Goal: Check status: Check status

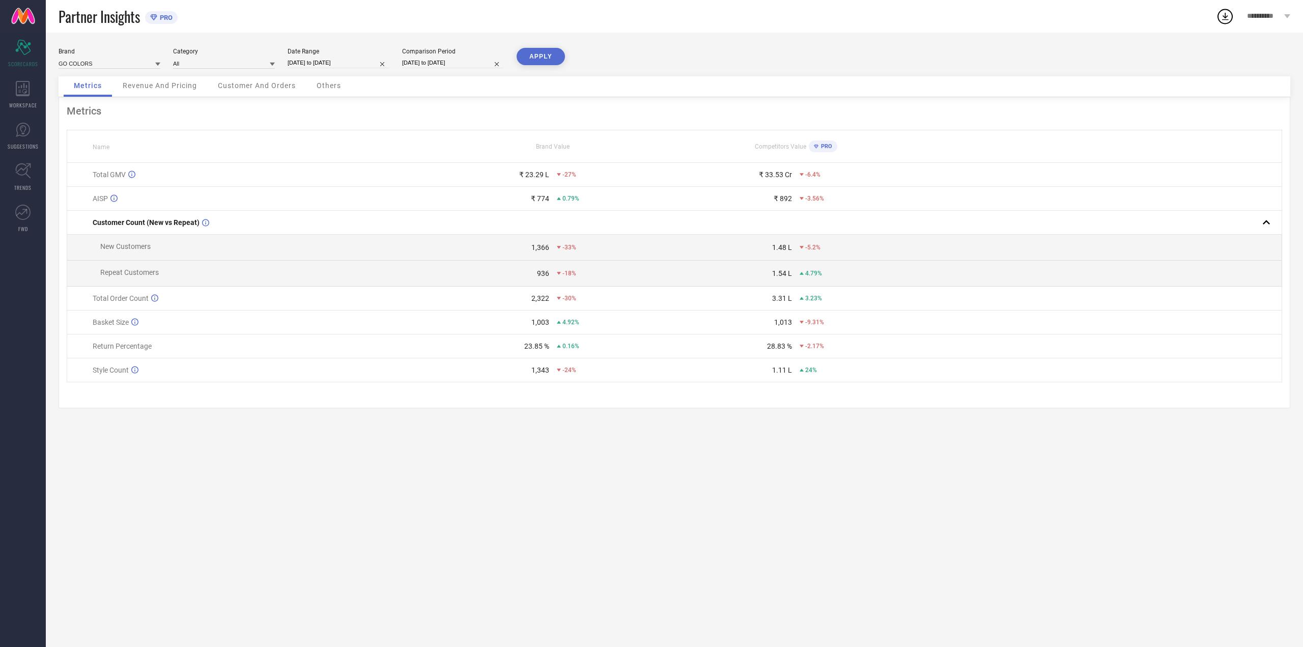
select select "7"
select select "2025"
select select "8"
select select "2025"
click at [358, 60] on input "[DATE] to [DATE]" at bounding box center [339, 63] width 102 height 11
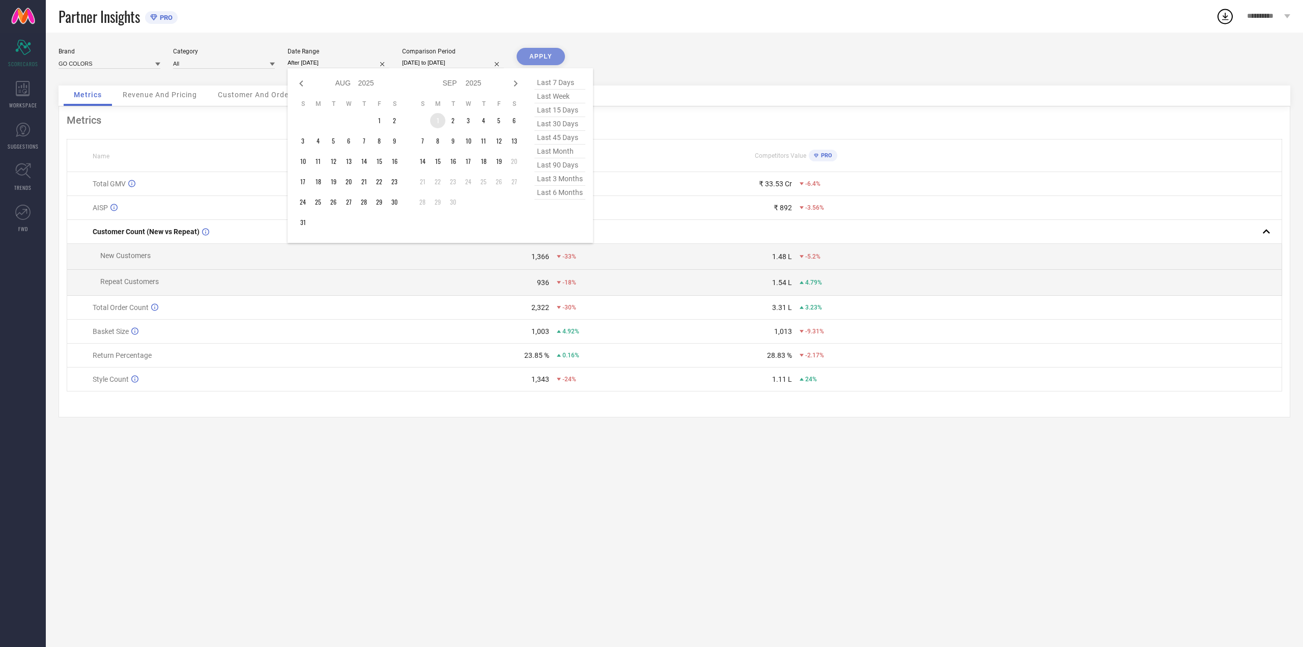
click at [439, 122] on td "1" at bounding box center [437, 120] width 15 height 15
type input "[DATE] to [DATE]"
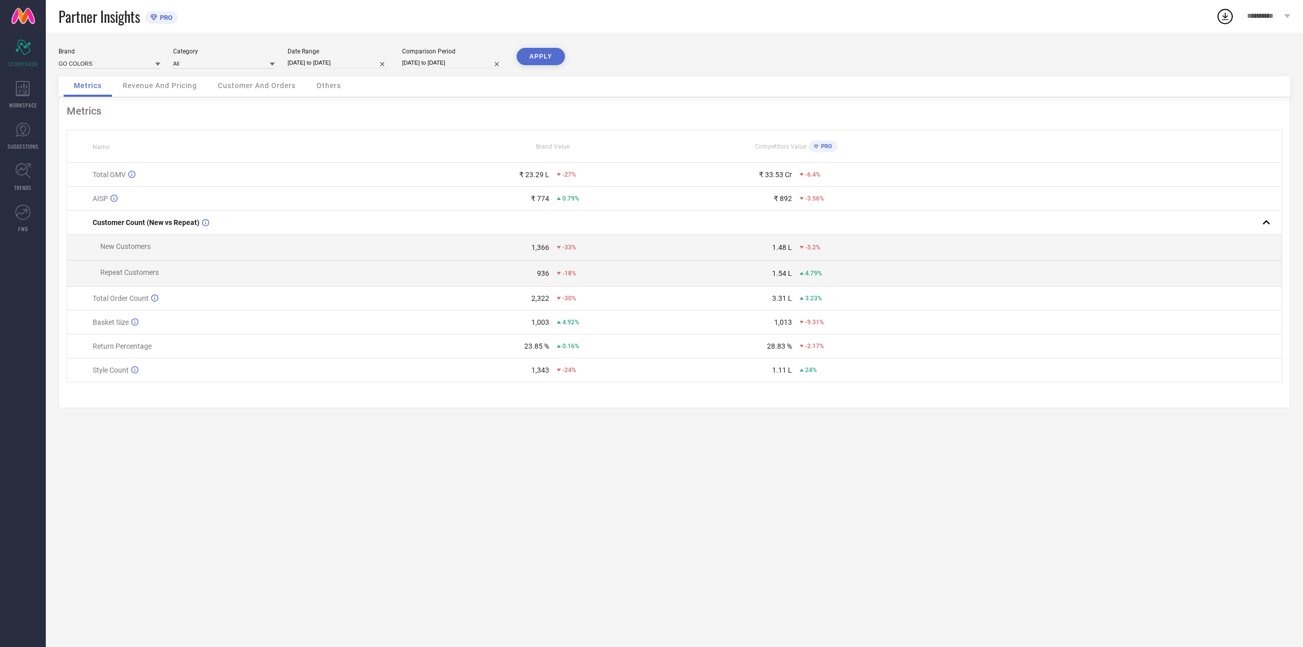
select select "7"
select select "2024"
select select "8"
select select "2024"
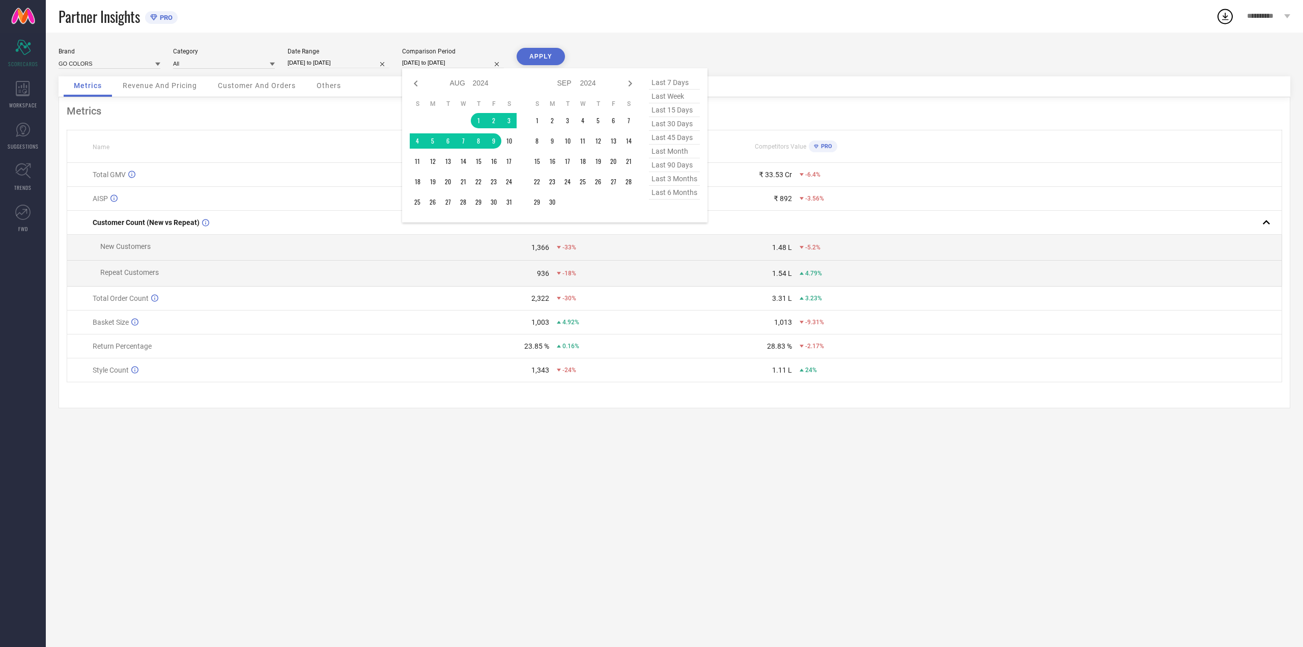
click at [477, 65] on input "[DATE] to [DATE]" at bounding box center [453, 63] width 102 height 11
click at [656, 152] on span "last month" at bounding box center [674, 152] width 51 height 14
type input "[DATE] to [DATE]"
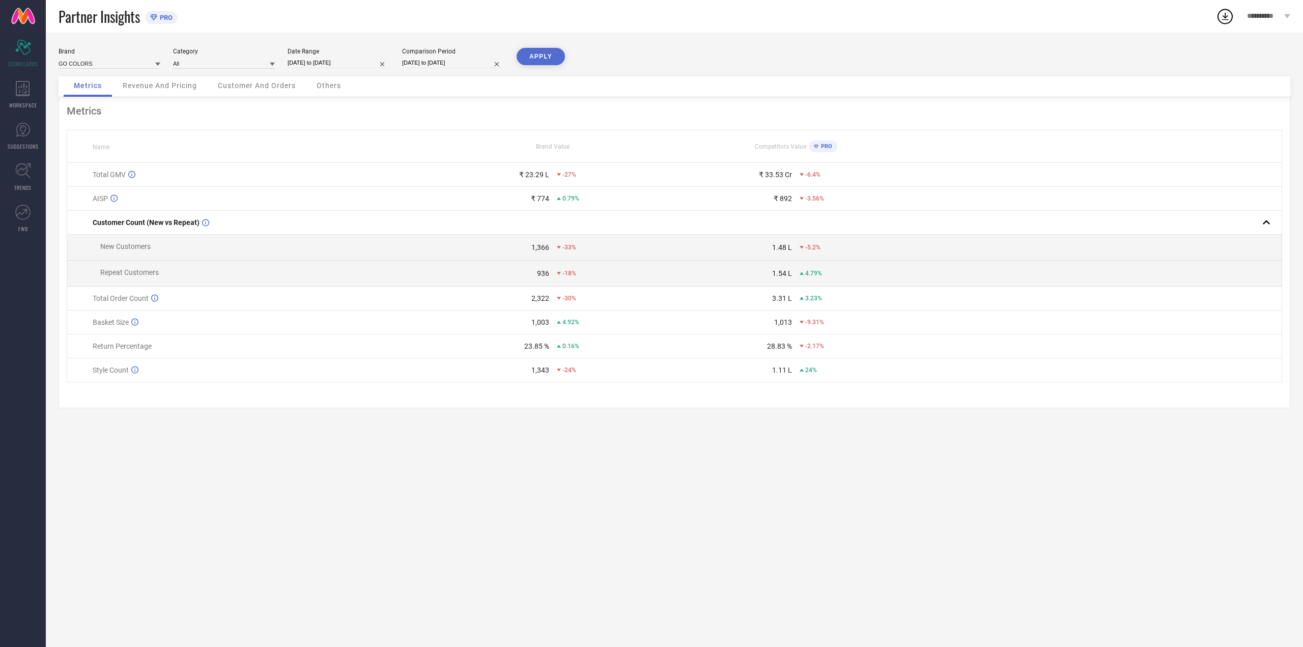
select select "7"
select select "2025"
select select "8"
select select "2025"
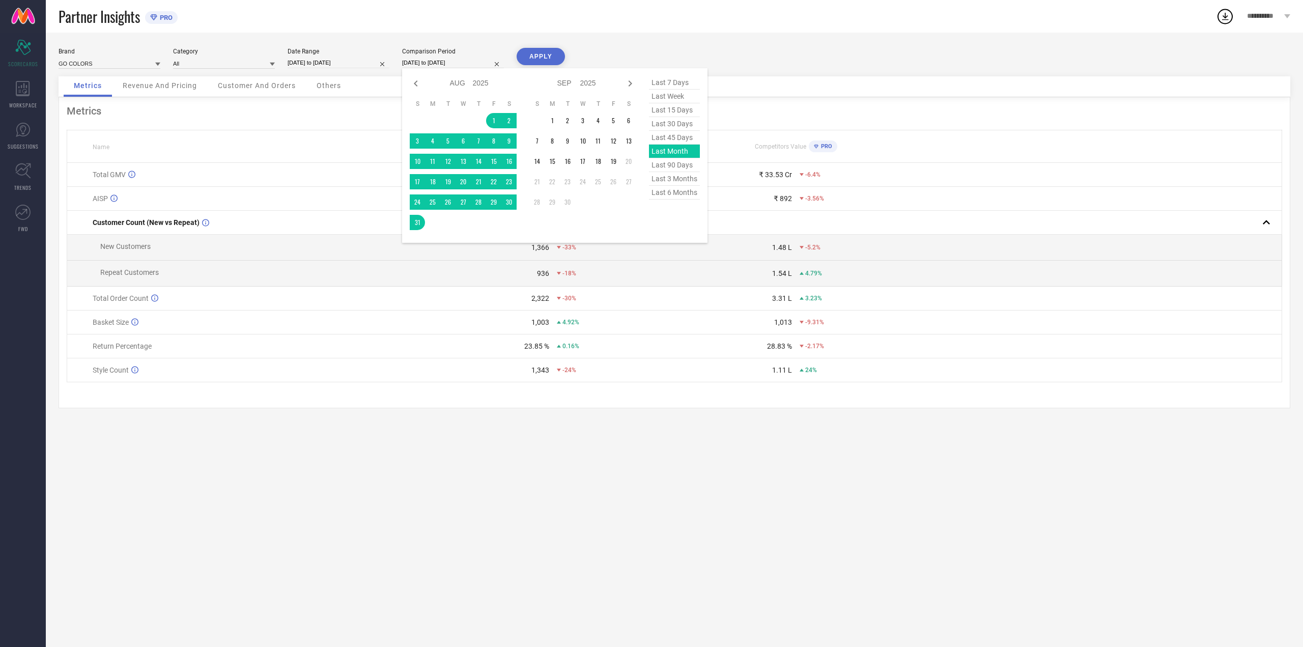
click at [475, 64] on input "[DATE] to [DATE]" at bounding box center [453, 63] width 102 height 11
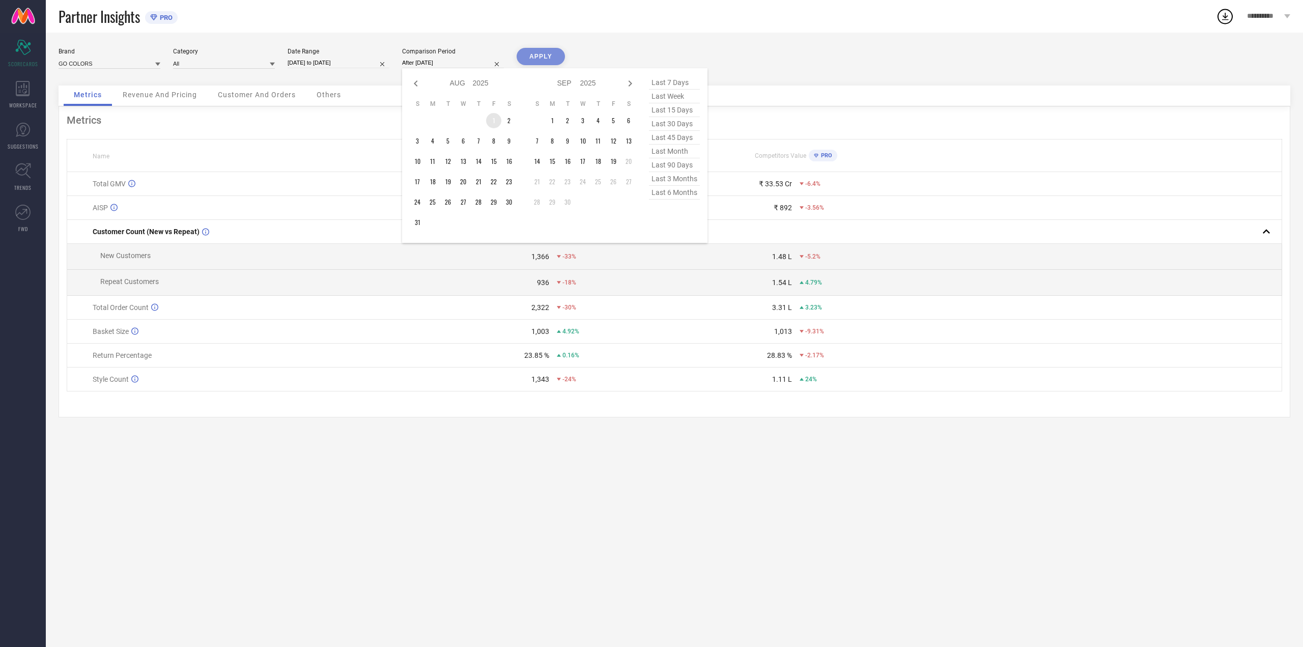
click at [492, 122] on td "1" at bounding box center [493, 120] width 15 height 15
type input "[DATE] to [DATE]"
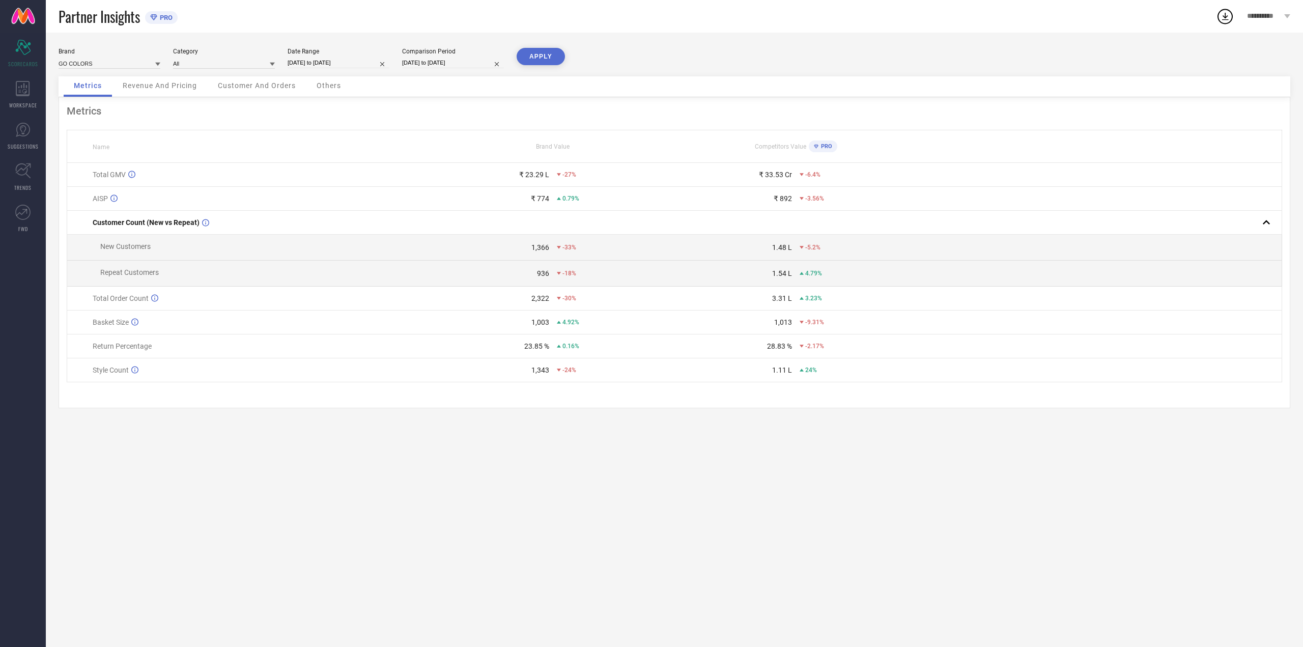
click at [548, 62] on button "APPLY" at bounding box center [541, 56] width 48 height 17
select select "7"
select select "2025"
select select "8"
select select "2025"
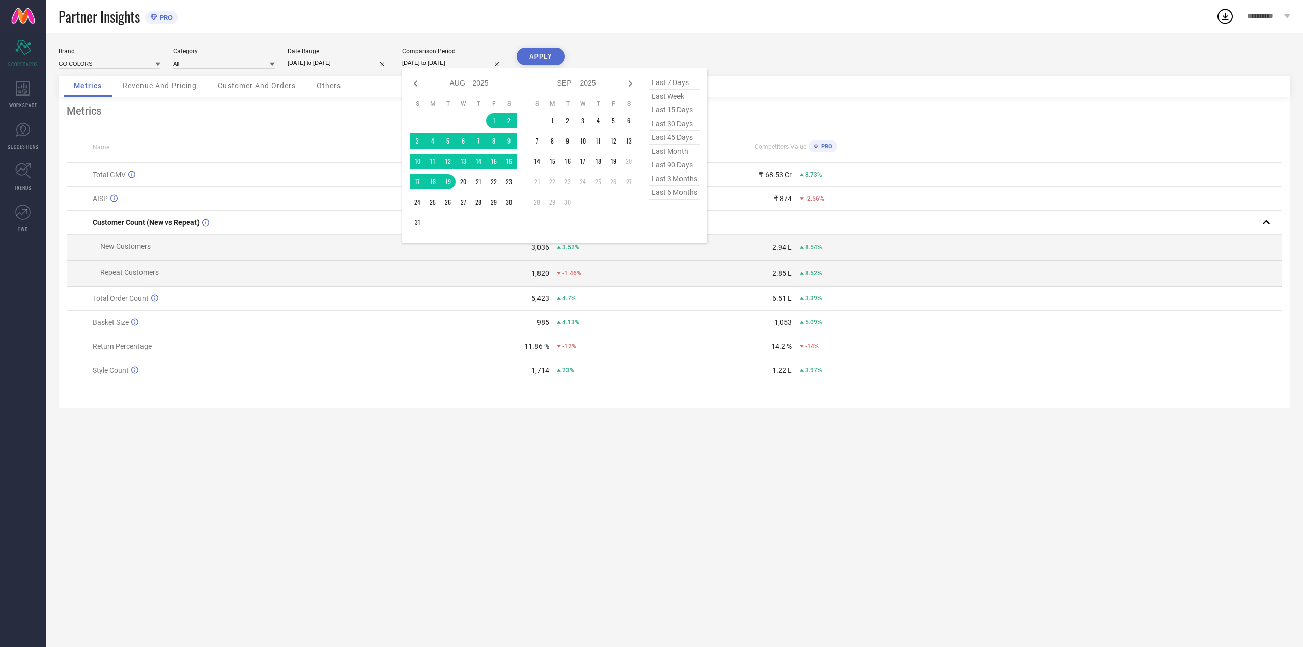
click at [476, 59] on input "[DATE] to [DATE]" at bounding box center [453, 63] width 102 height 11
click at [418, 86] on icon at bounding box center [416, 83] width 12 height 12
select select "5"
select select "2025"
select select "6"
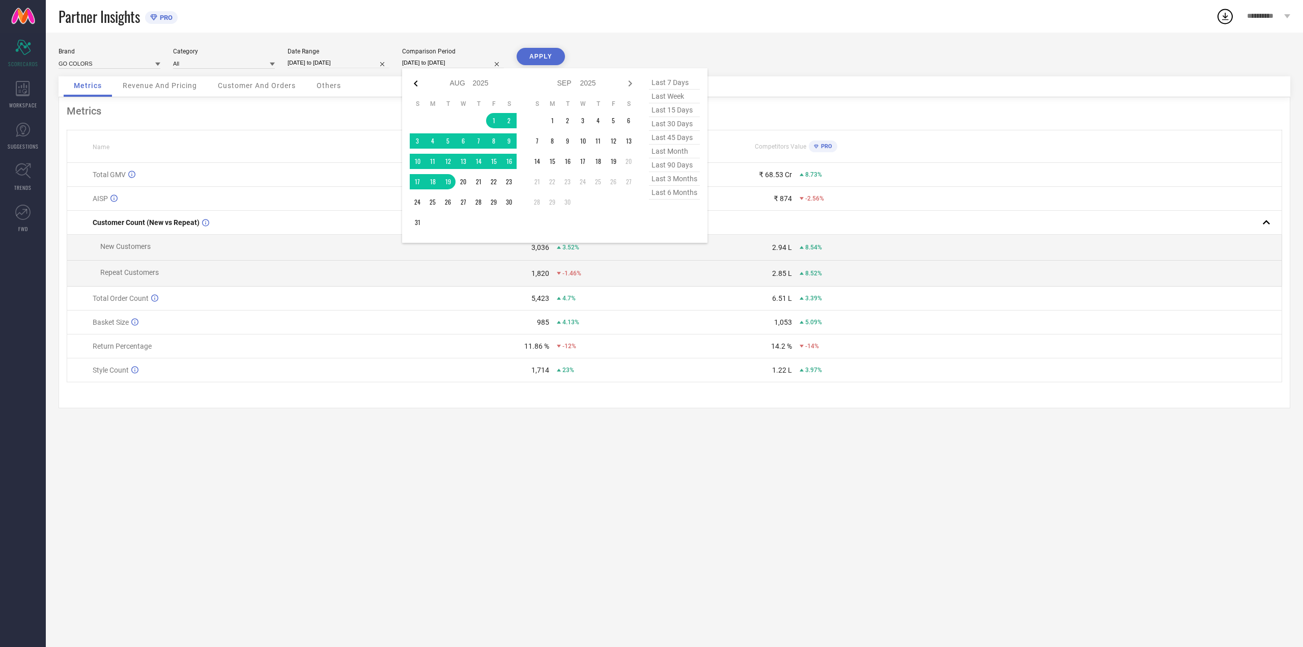
select select "2025"
click at [418, 86] on icon at bounding box center [416, 83] width 12 height 12
select select "4"
select select "2025"
select select "5"
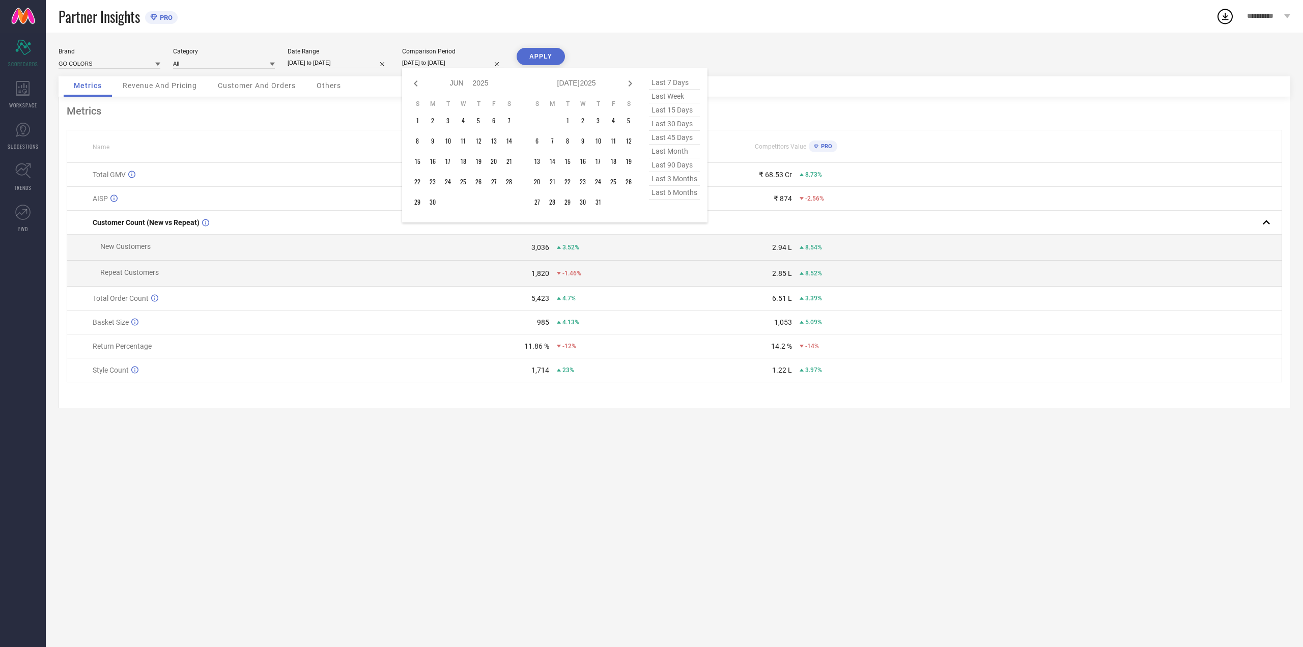
select select "2025"
click at [418, 86] on icon at bounding box center [416, 83] width 12 height 12
select select "2"
select select "2025"
select select "3"
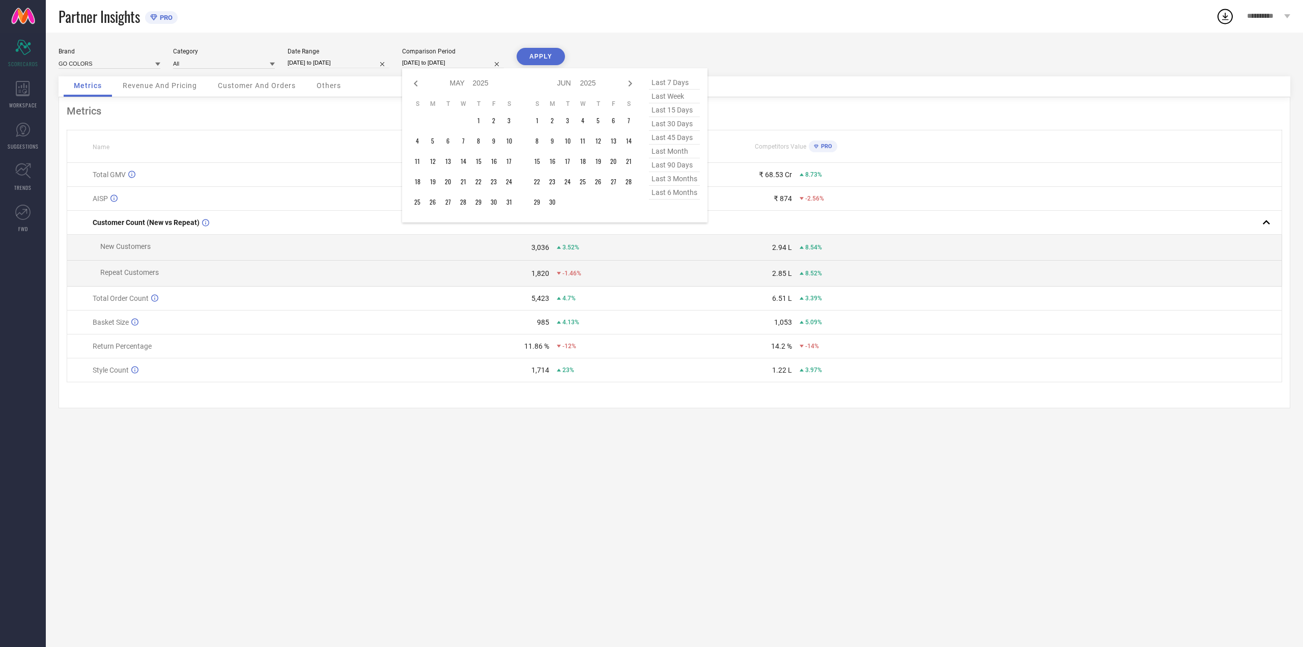
select select "2025"
click at [418, 86] on icon at bounding box center [416, 83] width 12 height 12
select select "1"
select select "2025"
select select "2"
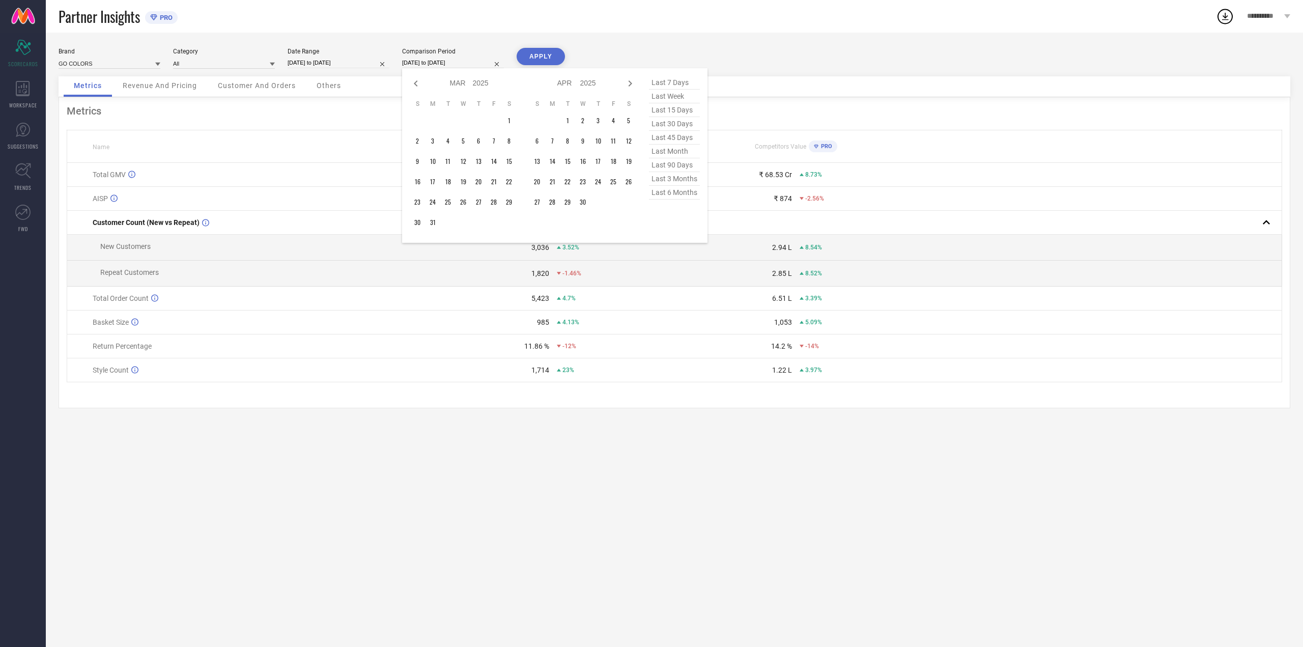
select select "2025"
click at [418, 86] on icon at bounding box center [416, 83] width 12 height 12
select select "2025"
select select "1"
select select "2025"
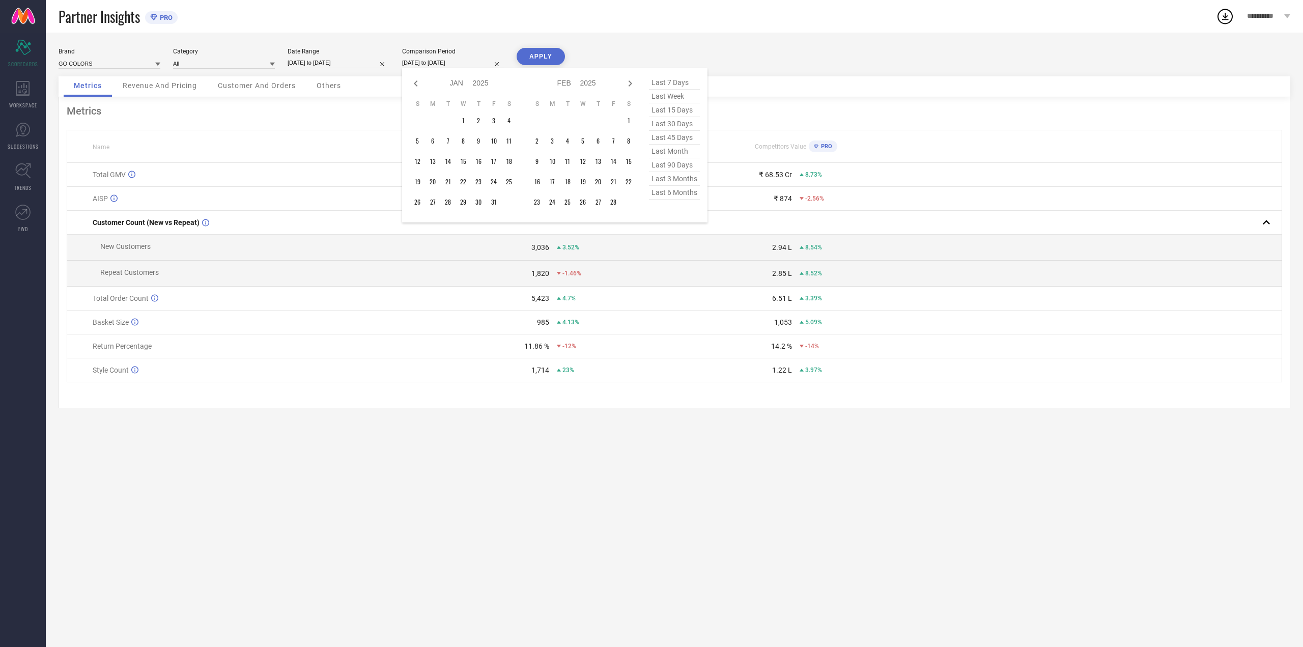
click at [418, 86] on icon at bounding box center [416, 83] width 12 height 12
select select "11"
select select "2024"
select select "2025"
click at [418, 86] on icon at bounding box center [416, 83] width 12 height 12
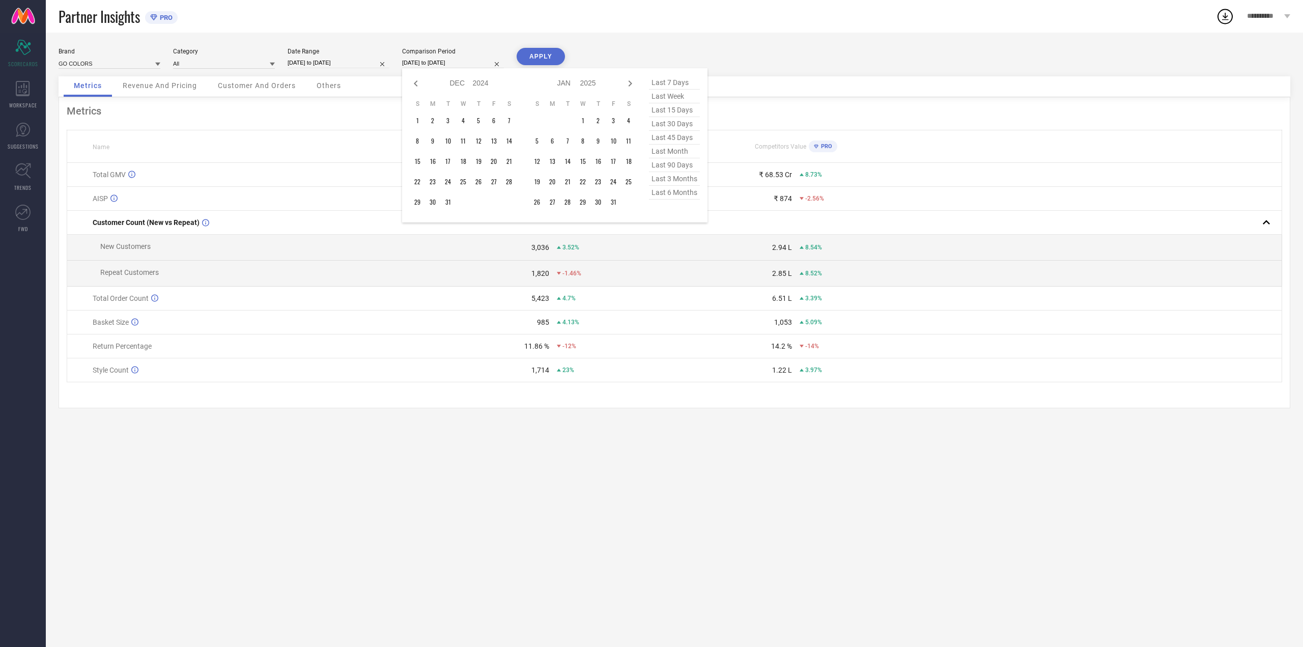
select select "10"
select select "2024"
select select "11"
select select "2024"
click at [418, 86] on icon at bounding box center [416, 83] width 12 height 12
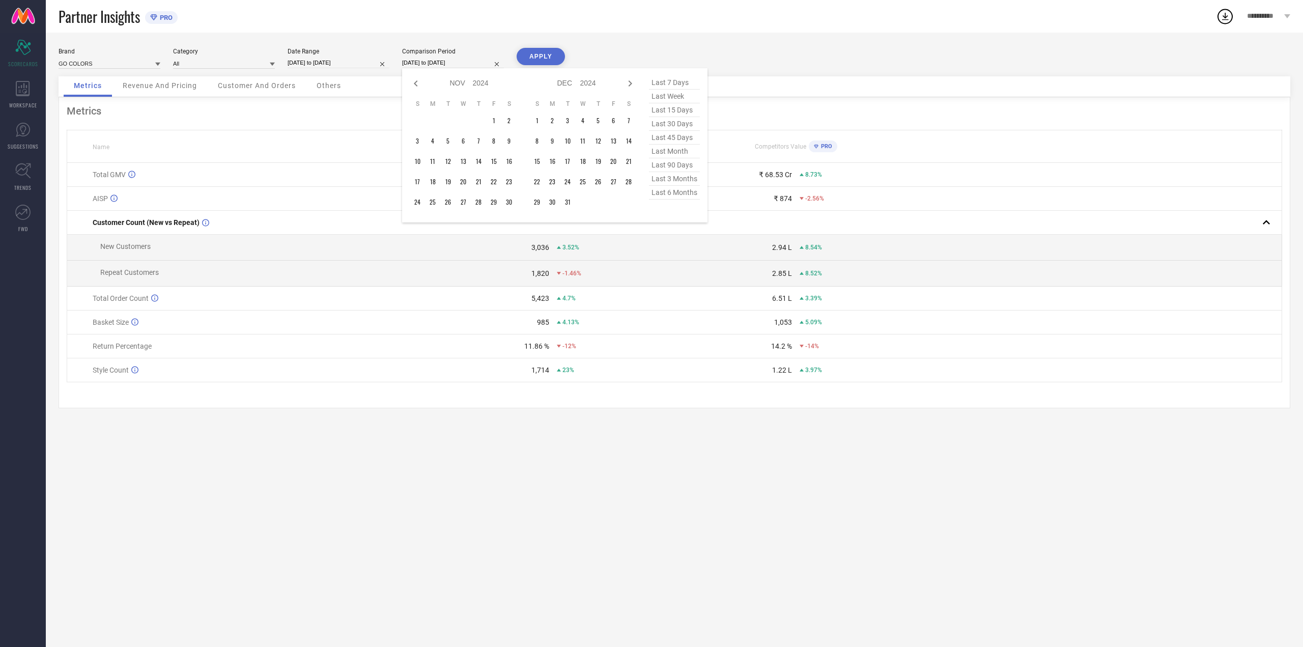
select select "9"
select select "2024"
select select "10"
select select "2024"
click at [418, 86] on icon at bounding box center [416, 83] width 12 height 12
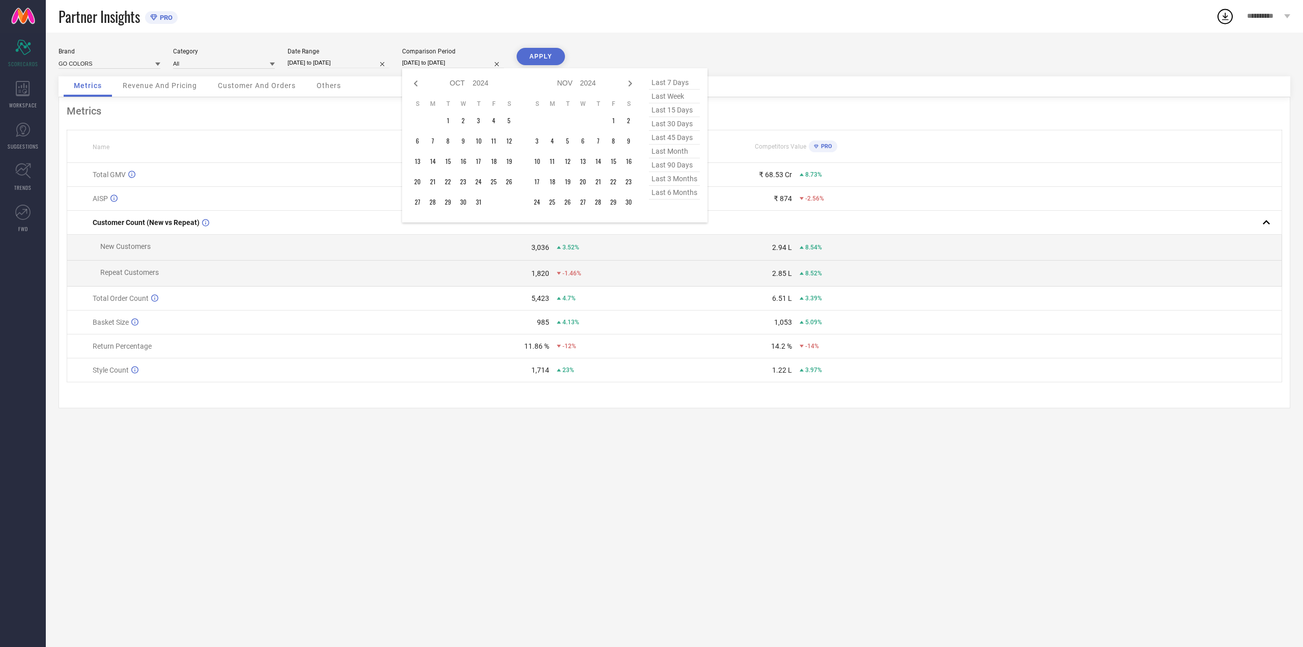
select select "8"
select select "2024"
select select "9"
select select "2024"
click at [418, 86] on icon at bounding box center [416, 83] width 12 height 12
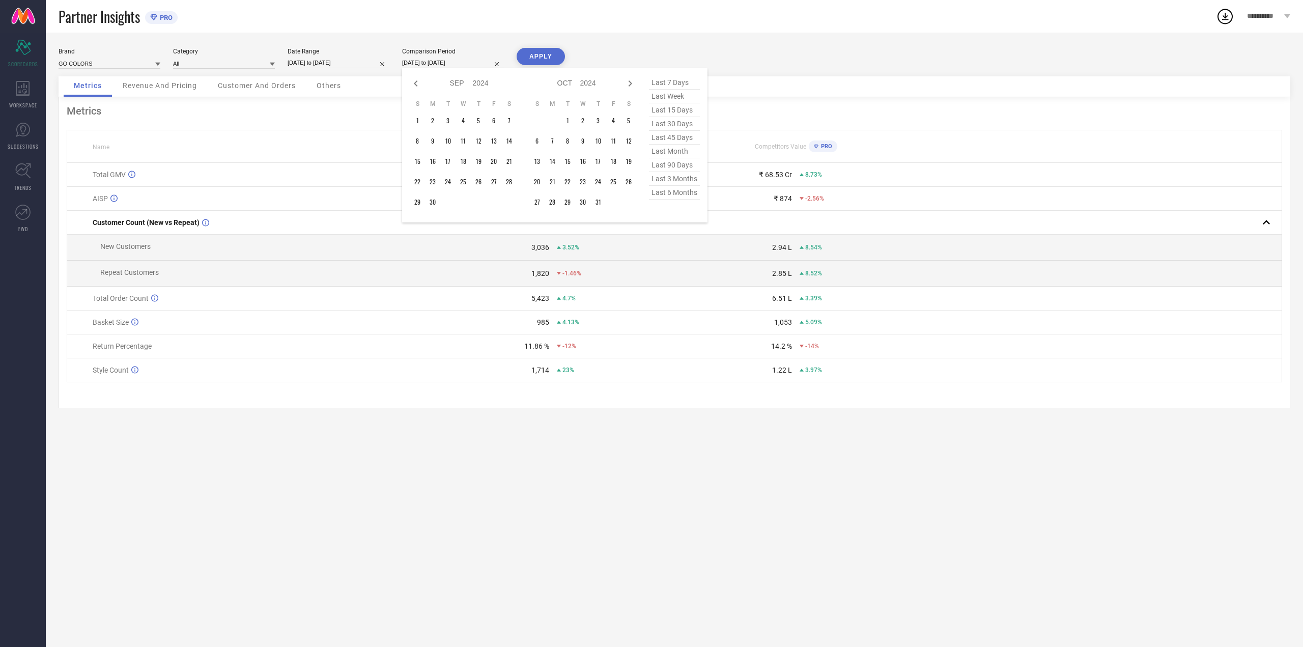
select select "7"
select select "2024"
select select "8"
select select "2024"
click at [539, 118] on td "1" at bounding box center [536, 120] width 15 height 15
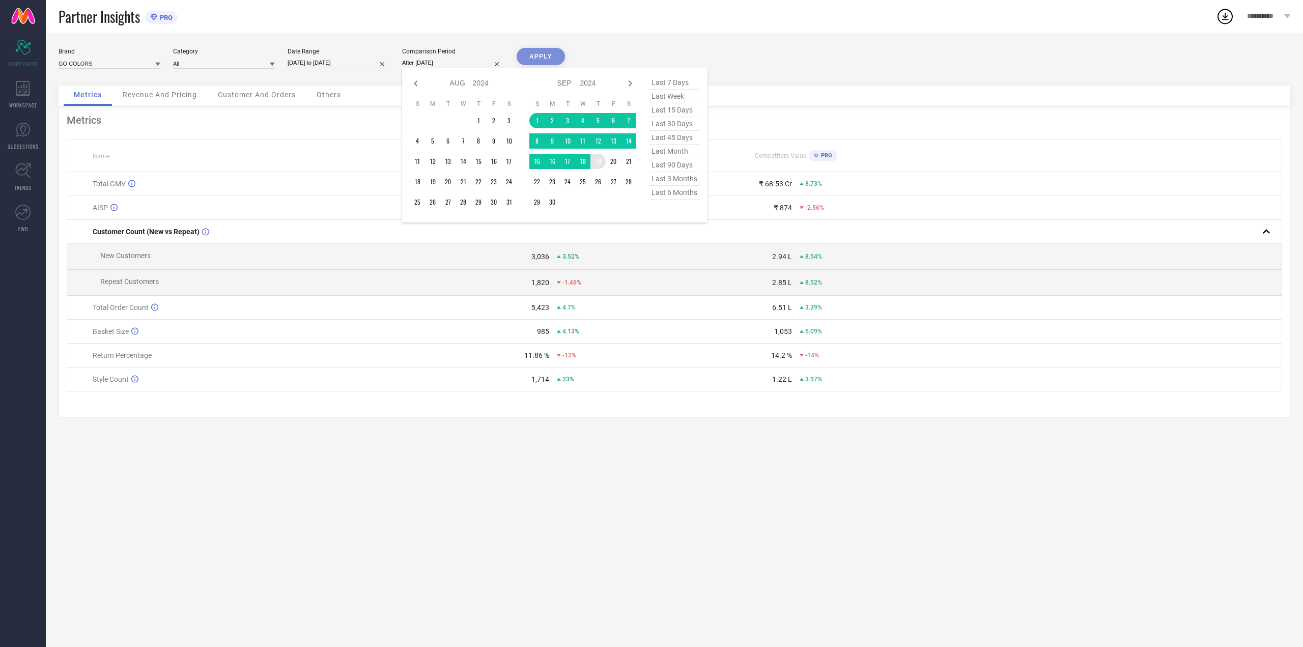
type input "[DATE] to [DATE]"
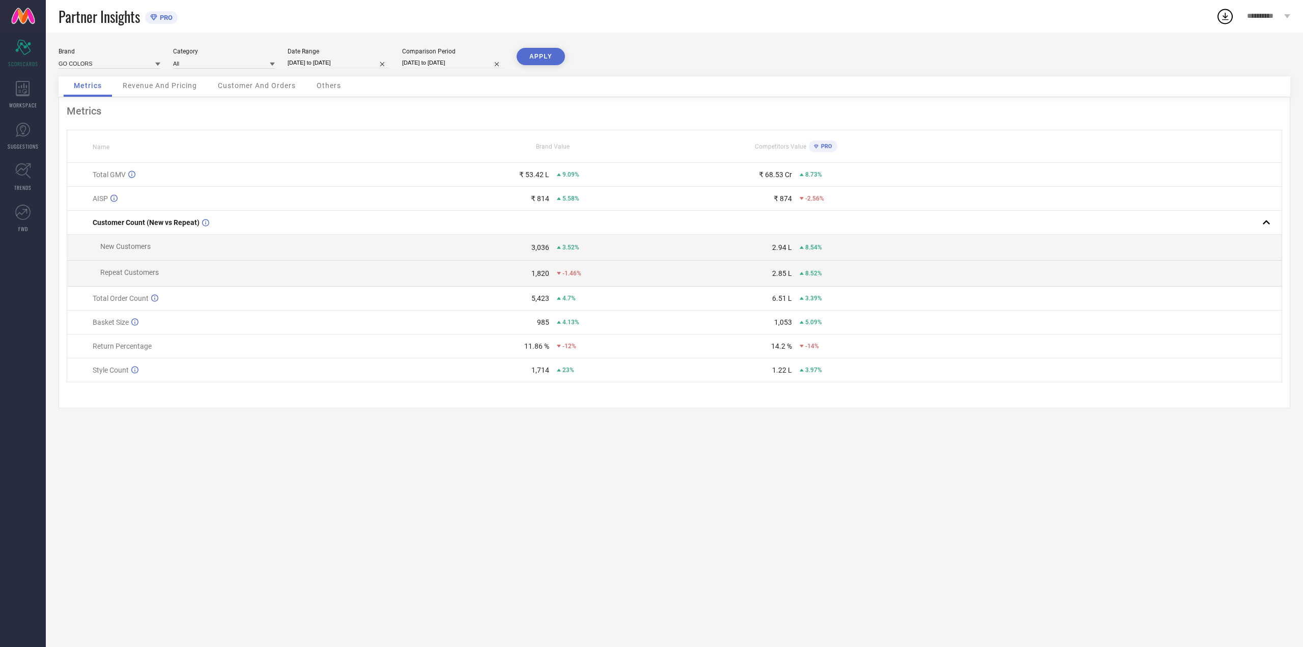
click at [547, 55] on button "APPLY" at bounding box center [541, 56] width 48 height 17
click at [177, 89] on span "Revenue And Pricing" at bounding box center [160, 85] width 74 height 8
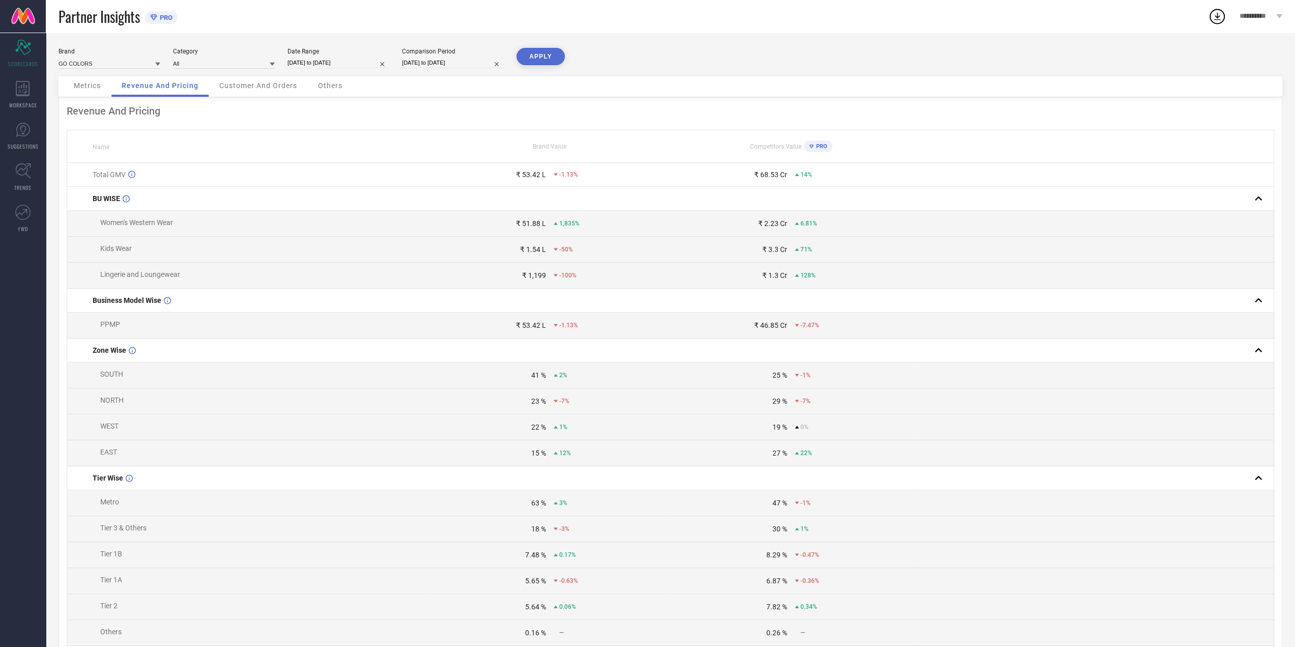
click at [256, 82] on span "Customer And Orders" at bounding box center [258, 85] width 78 height 8
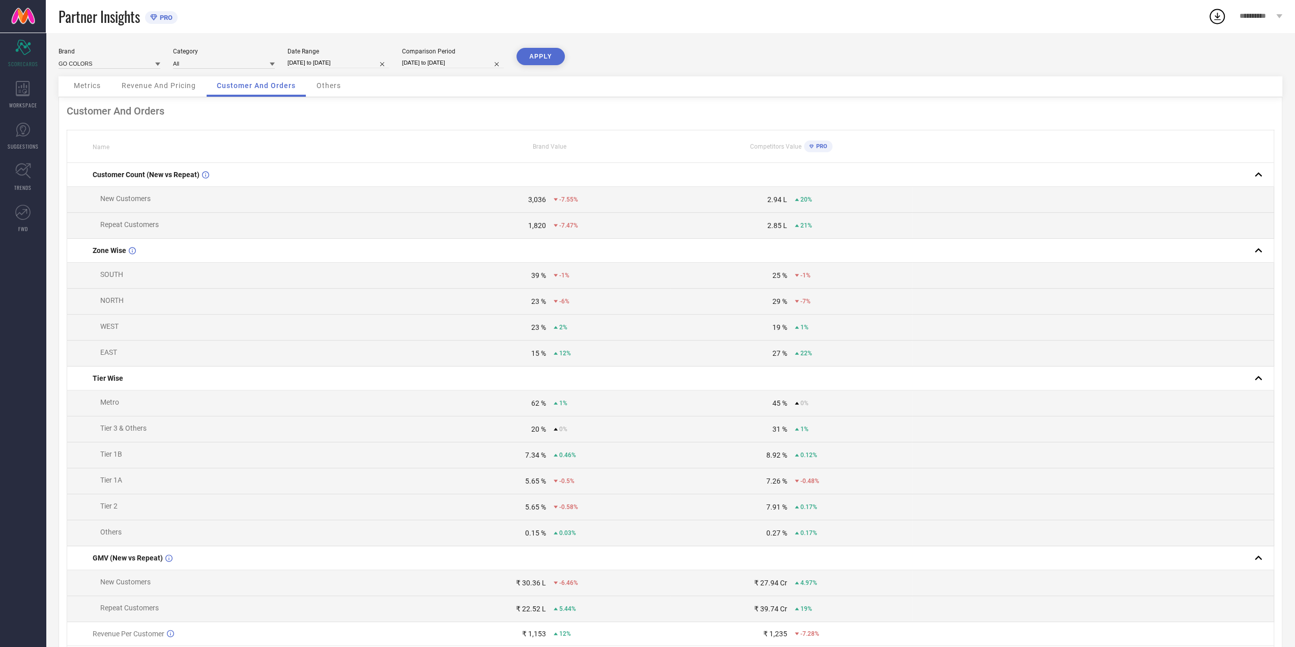
click at [333, 84] on span "Others" at bounding box center [329, 85] width 24 height 8
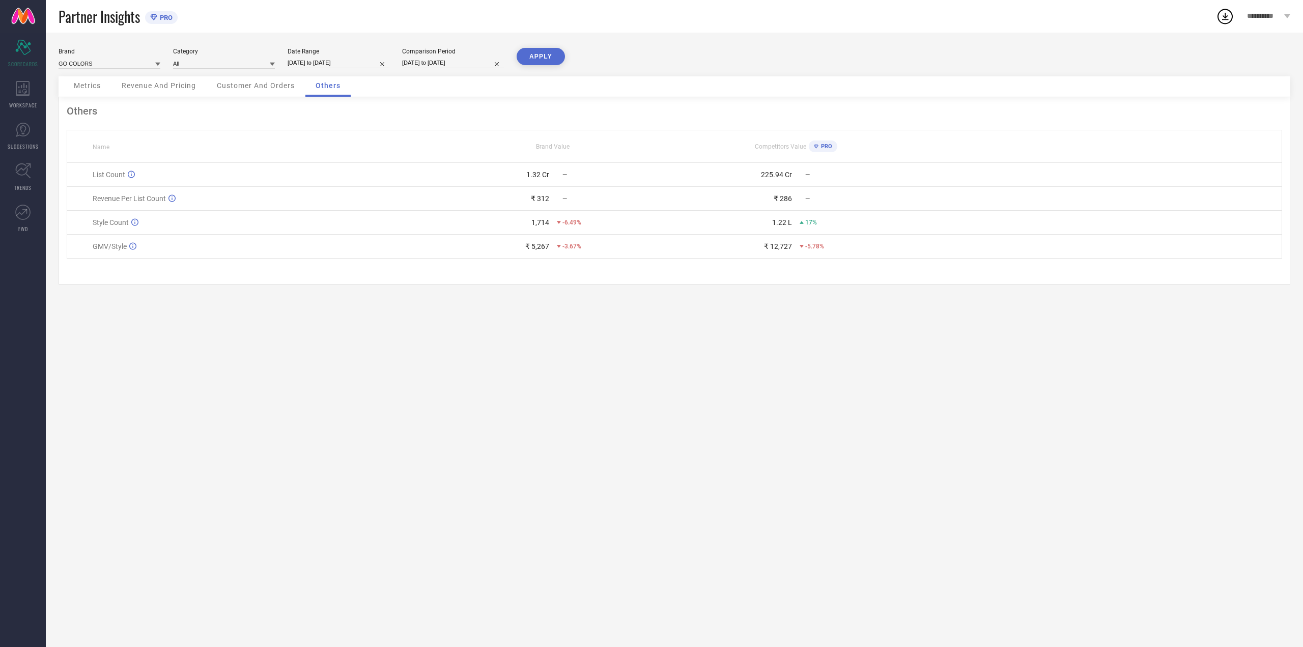
click at [94, 85] on span "Metrics" at bounding box center [87, 85] width 27 height 8
